Goal: Transaction & Acquisition: Register for event/course

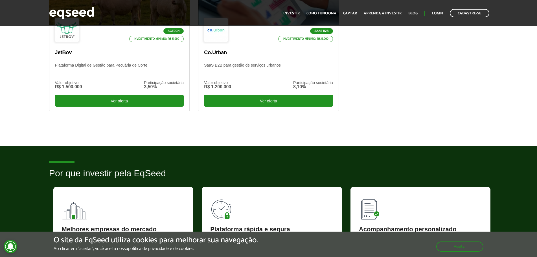
scroll to position [169, 0]
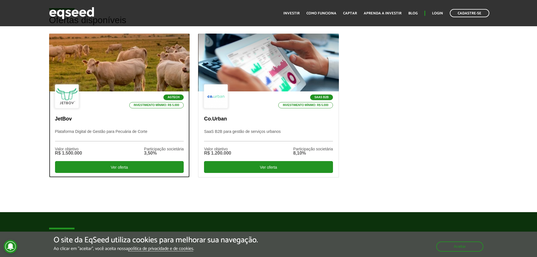
click at [133, 67] on div at bounding box center [119, 62] width 169 height 69
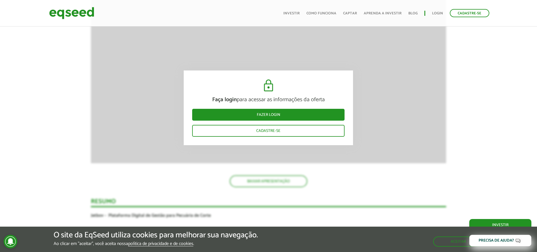
scroll to position [957, 0]
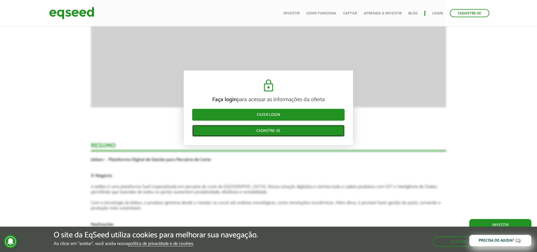
click at [278, 131] on link "Cadastre-se" at bounding box center [268, 131] width 152 height 12
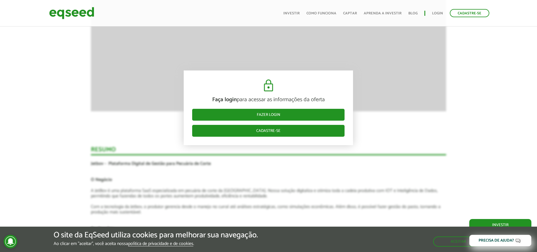
scroll to position [703, 0]
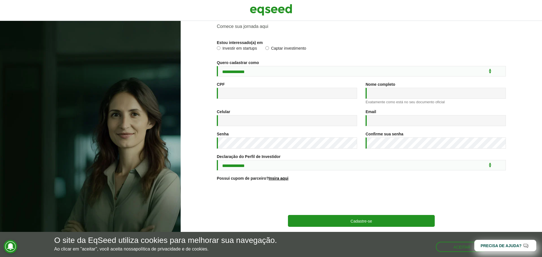
scroll to position [30, 0]
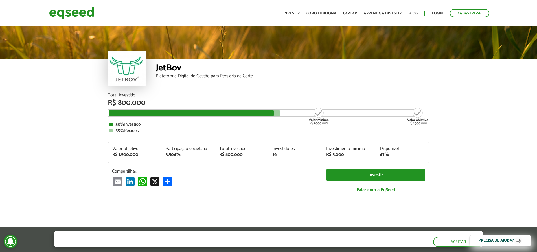
scroll to position [703, 0]
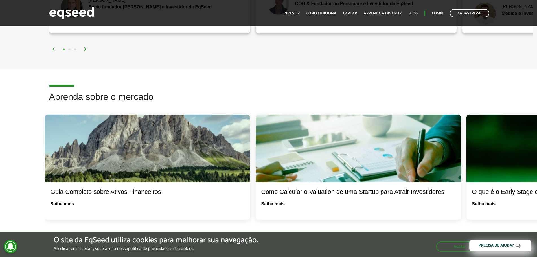
scroll to position [1045, 0]
